Goal: Transaction & Acquisition: Purchase product/service

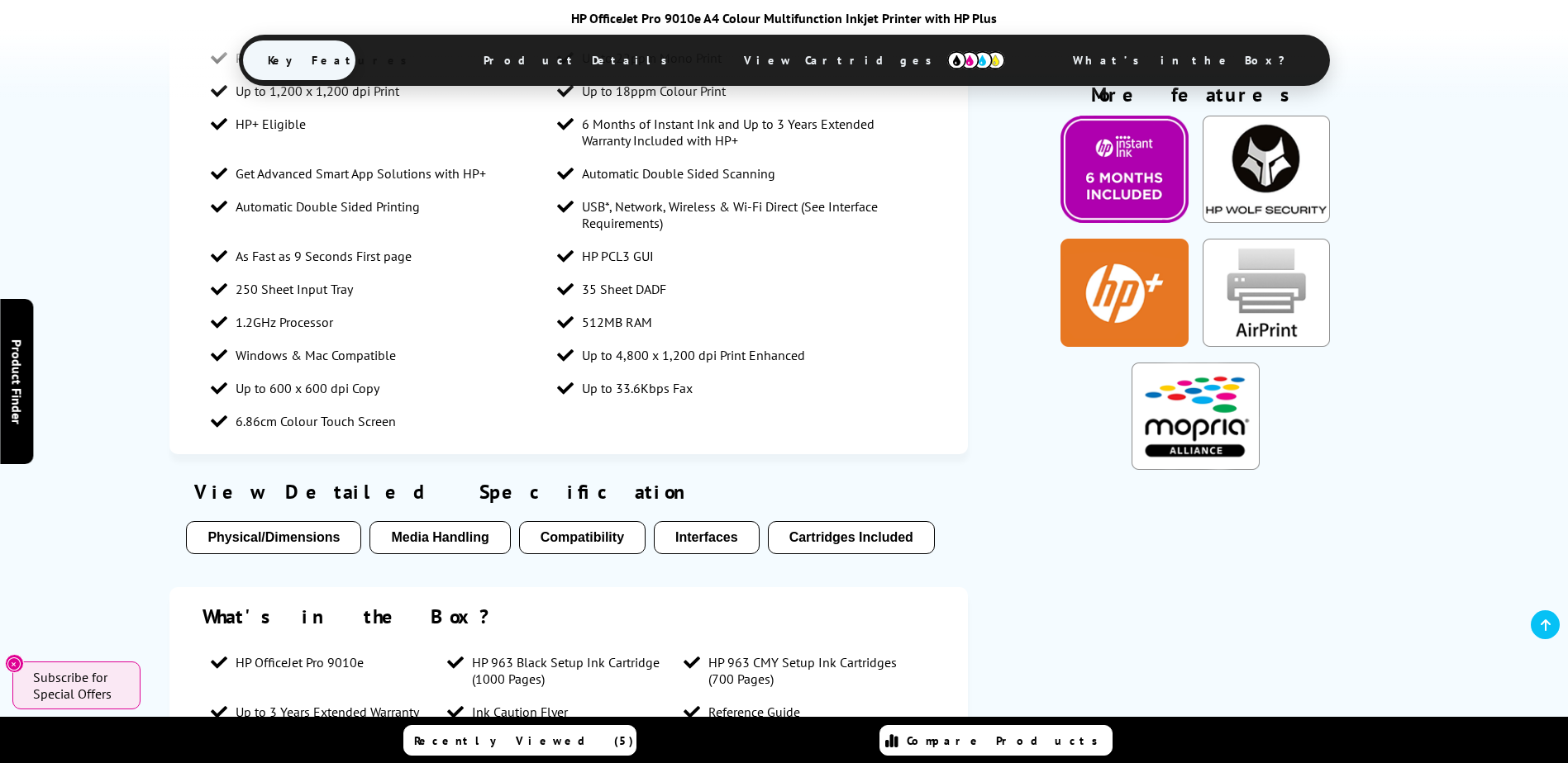
scroll to position [1157, 0]
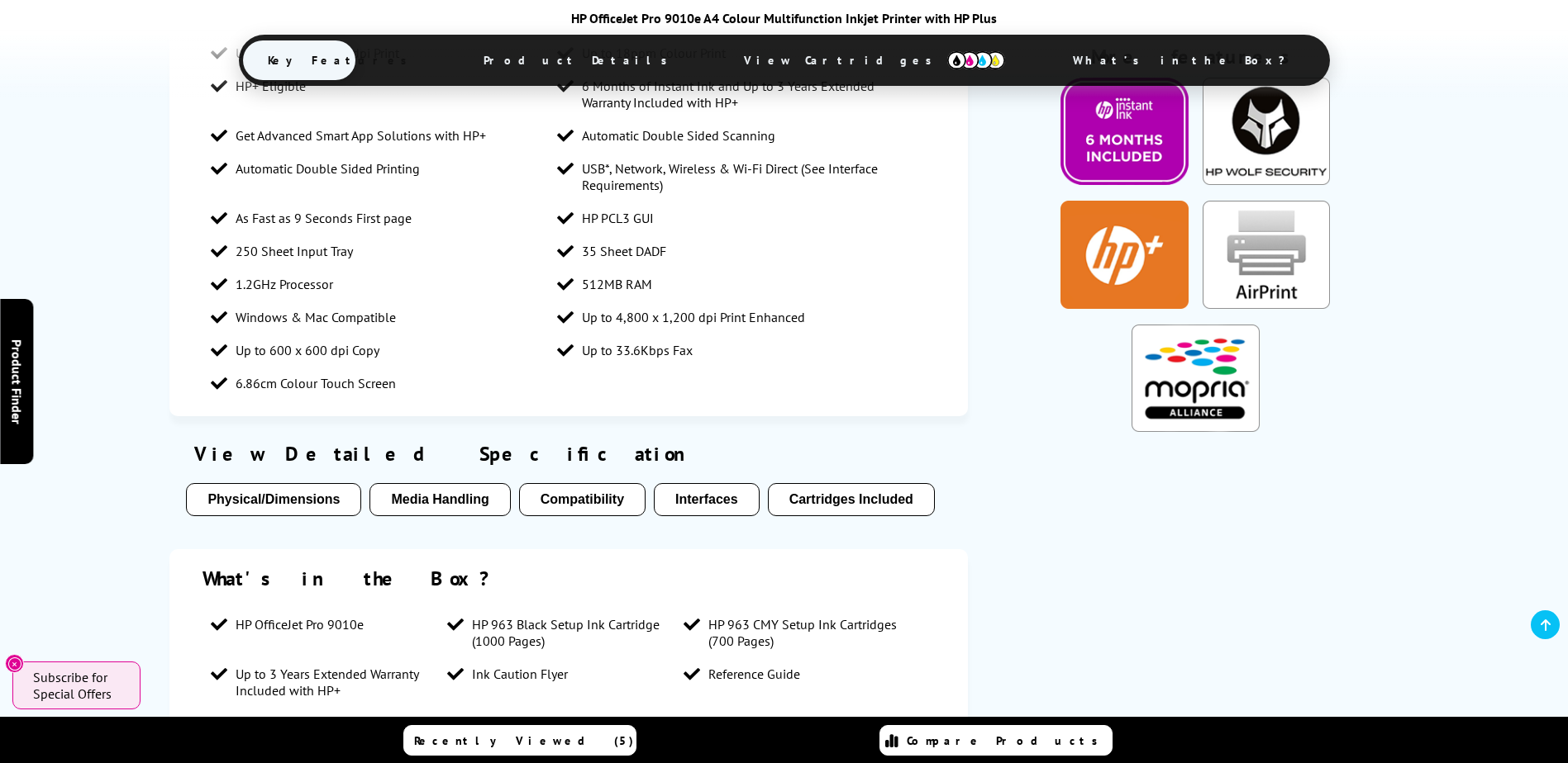
click at [829, 61] on span "View Cartridges" at bounding box center [874, 60] width 311 height 43
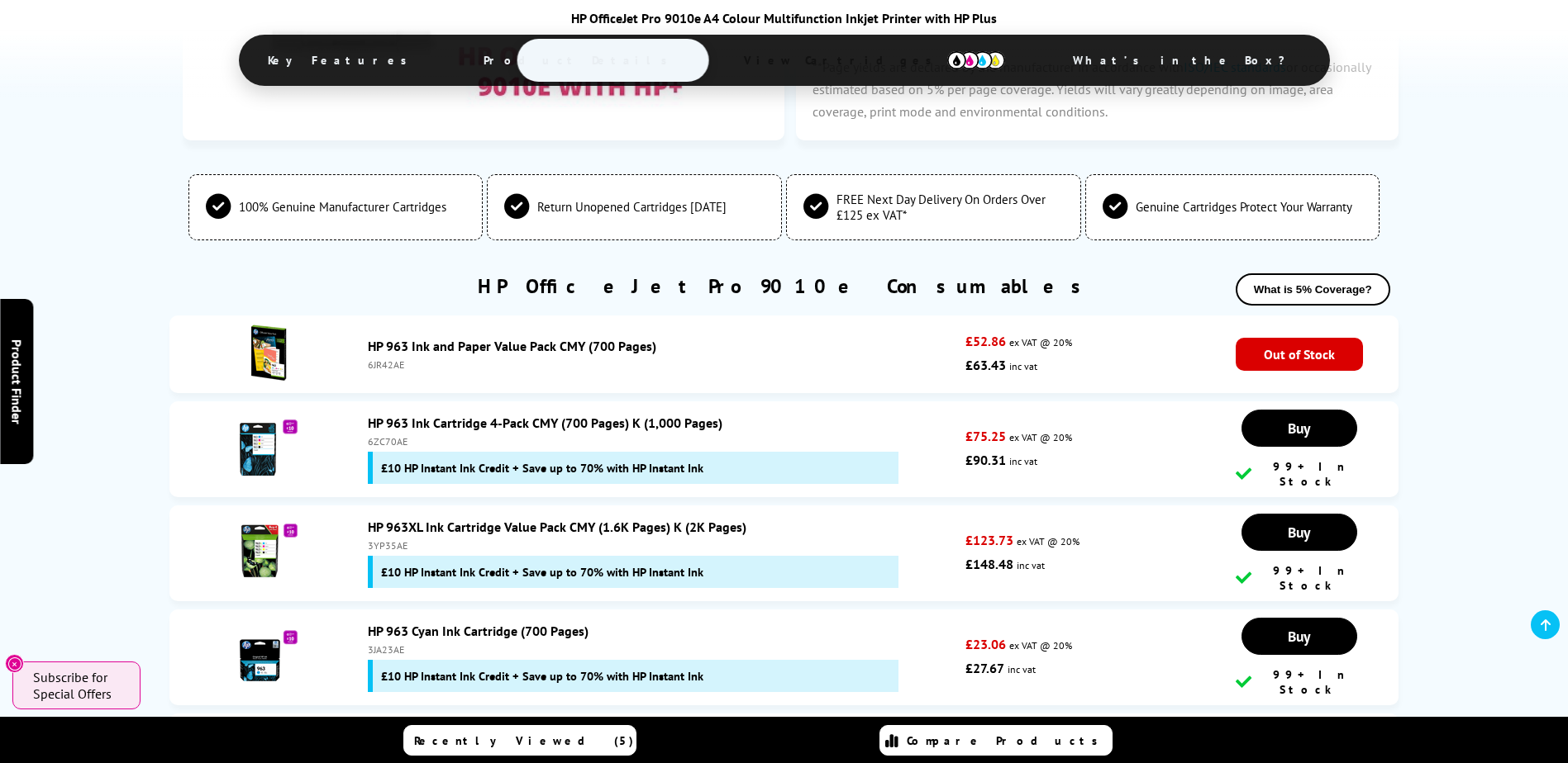
scroll to position [3809, 0]
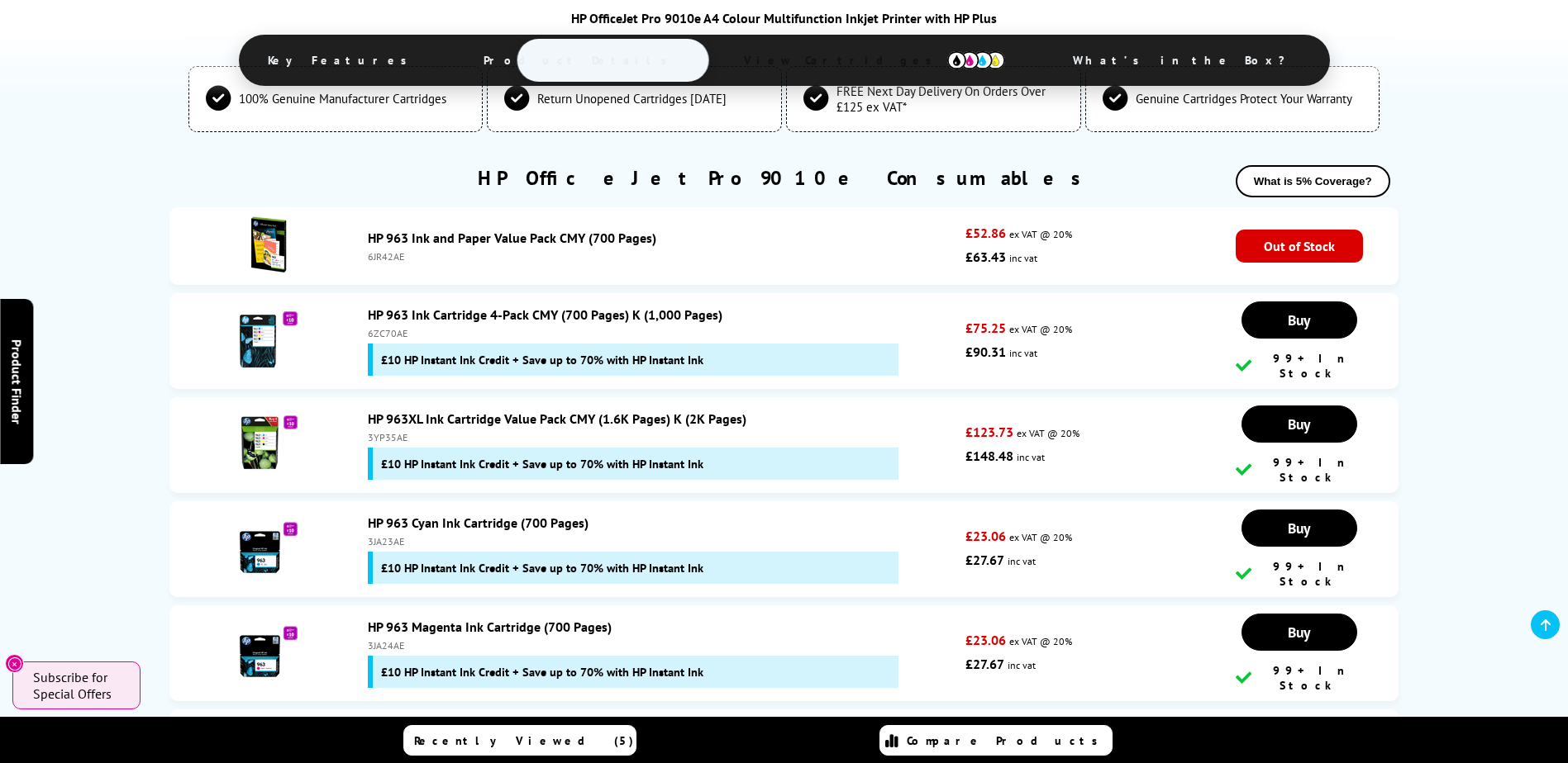
drag, startPoint x: 409, startPoint y: 327, endPoint x: 362, endPoint y: 326, distance: 47.0
click at [362, 326] on div "HP 963 Ink Cartridge 4-Pack CMY (700 Pages) K (1,000 Pages) 6ZC70AE £10 HP Inst…" at bounding box center [662, 341] width 606 height 70
copy div "6ZC70AE"
